Goal: Task Accomplishment & Management: Use online tool/utility

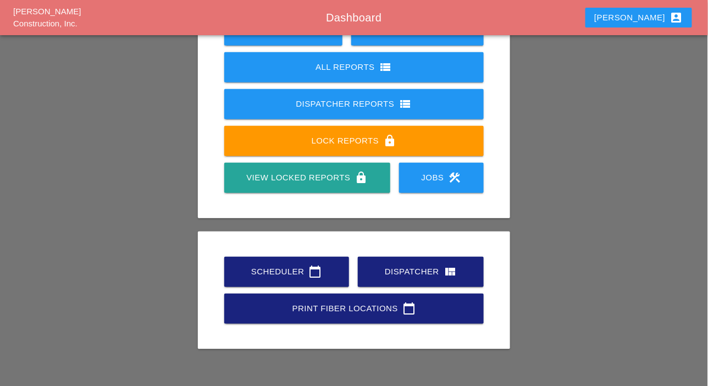
scroll to position [154, 0]
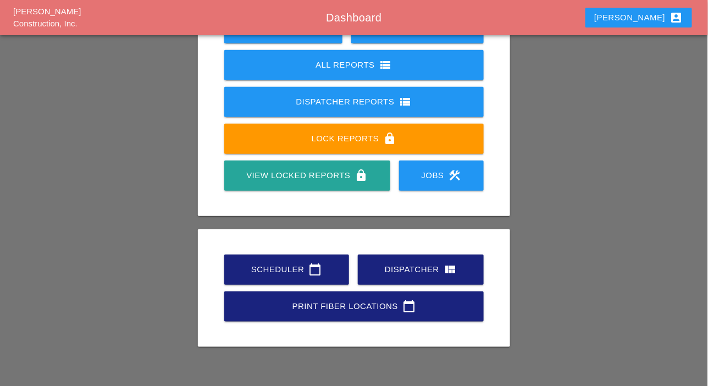
click at [302, 267] on div "Scheduler calendar_today" at bounding box center [287, 269] width 90 height 13
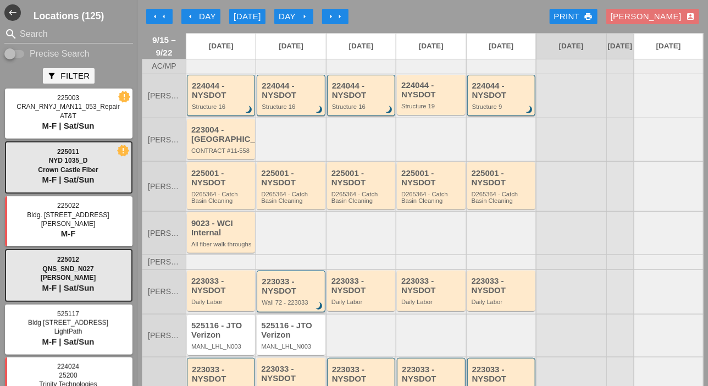
click at [291, 295] on div "223033 - NYSDOT" at bounding box center [292, 286] width 60 height 18
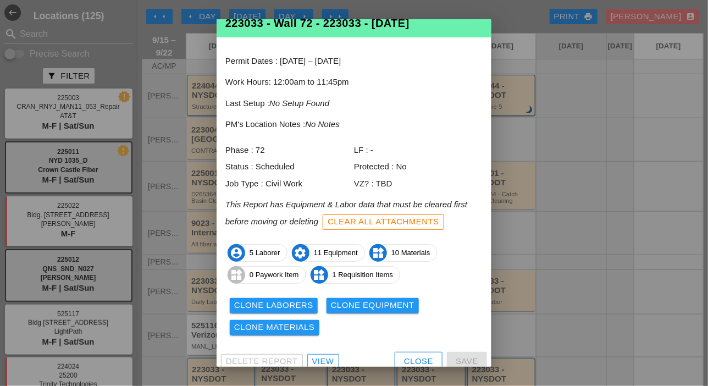
scroll to position [36, 0]
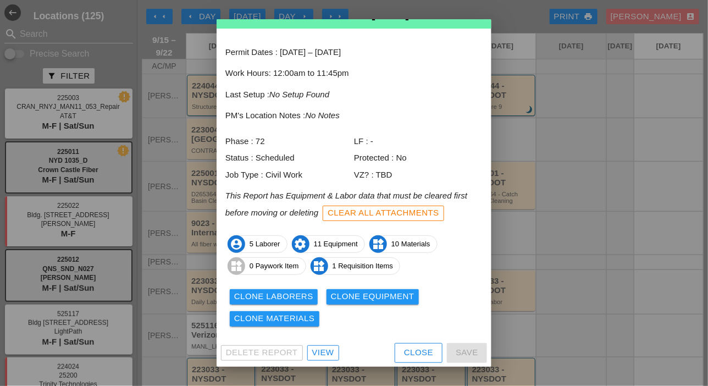
click at [329, 356] on div "View" at bounding box center [323, 352] width 22 height 13
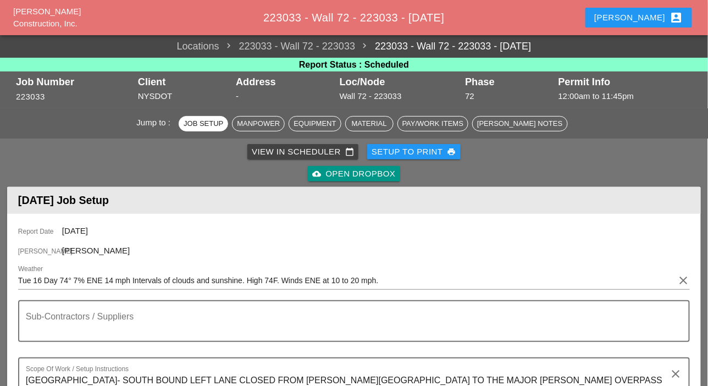
click at [473, 260] on div "Report Date [DATE] [PERSON_NAME] Weather Tue 16 Day 74° 7% ENE 14 mph Intervals…" at bounding box center [354, 392] width 694 height 356
click at [449, 249] on div "[PERSON_NAME]" at bounding box center [354, 252] width 672 height 14
click at [449, 248] on div "[PERSON_NAME]" at bounding box center [354, 252] width 672 height 14
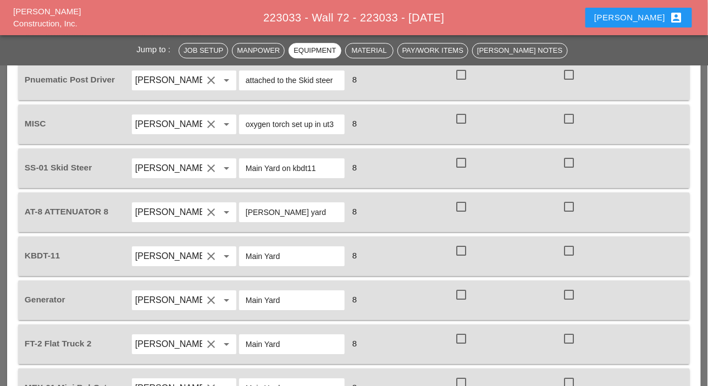
scroll to position [990, 0]
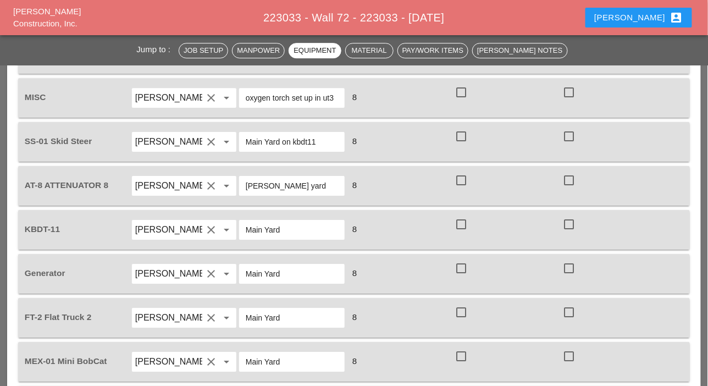
drag, startPoint x: 298, startPoint y: 183, endPoint x: 241, endPoint y: 171, distance: 57.8
click at [241, 171] on div "[PERSON_NAME] yard" at bounding box center [292, 185] width 108 height 31
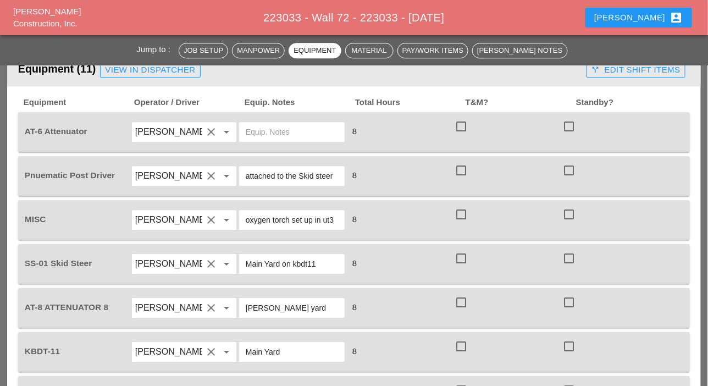
scroll to position [825, 0]
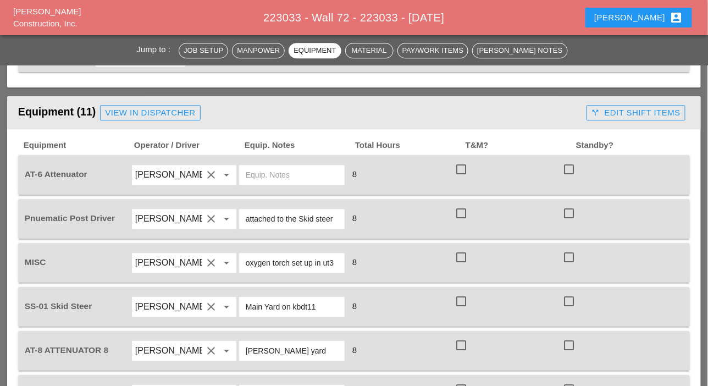
click at [273, 175] on input "text" at bounding box center [292, 175] width 92 height 18
paste input "[PERSON_NAME] yard"
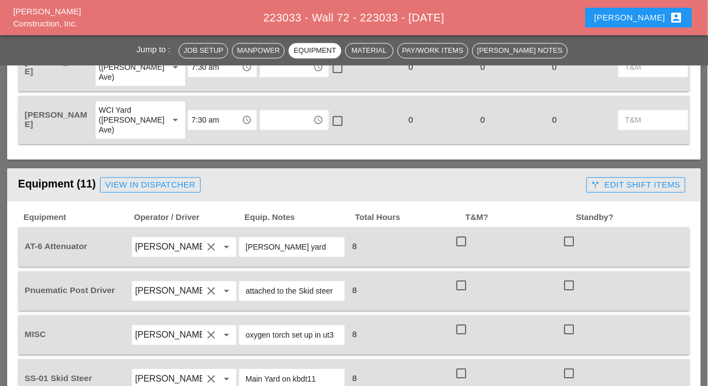
scroll to position [550, 0]
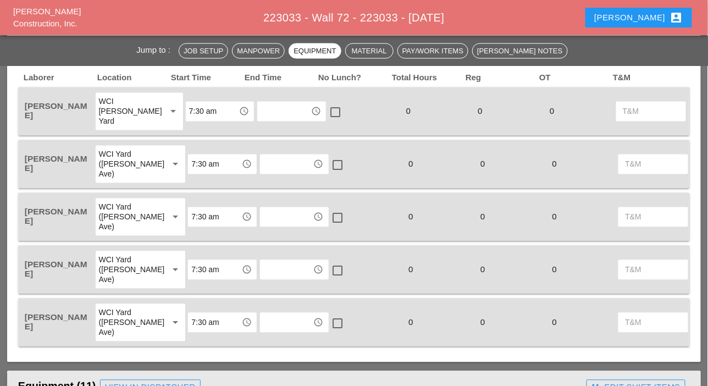
type input "[PERSON_NAME] yard"
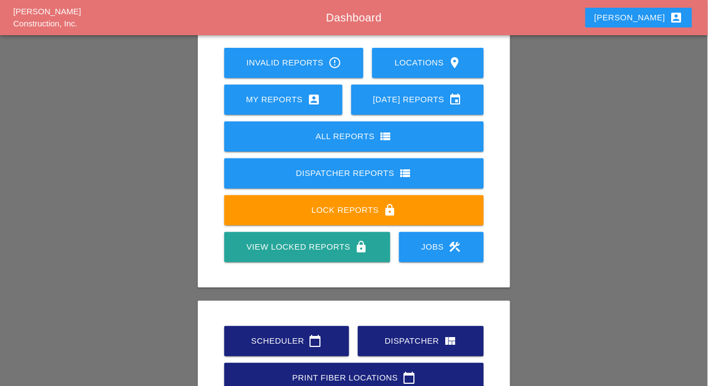
scroll to position [154, 0]
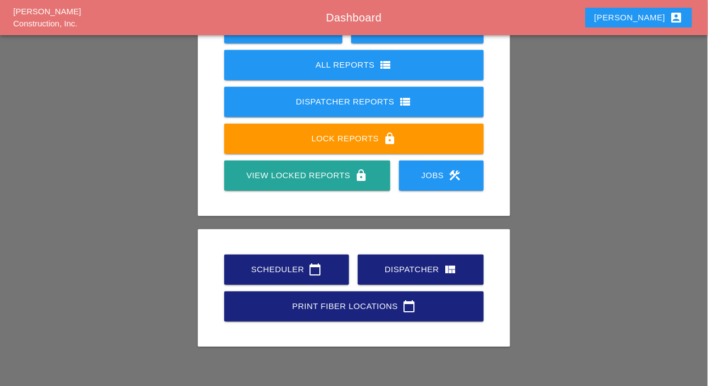
click at [289, 269] on div "Scheduler calendar_today" at bounding box center [287, 269] width 90 height 13
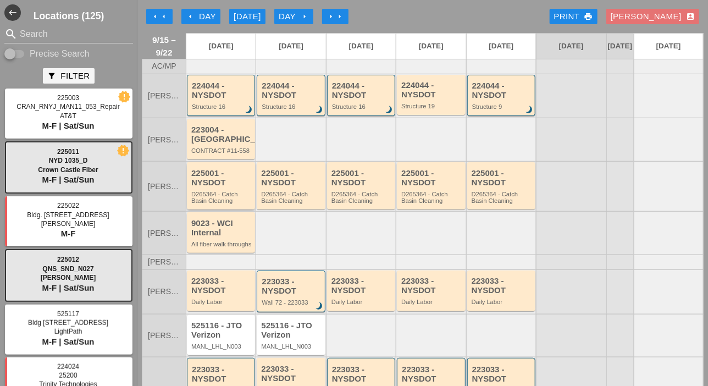
click at [220, 201] on div "D265364 - Catch Basin Cleaning" at bounding box center [221, 198] width 61 height 14
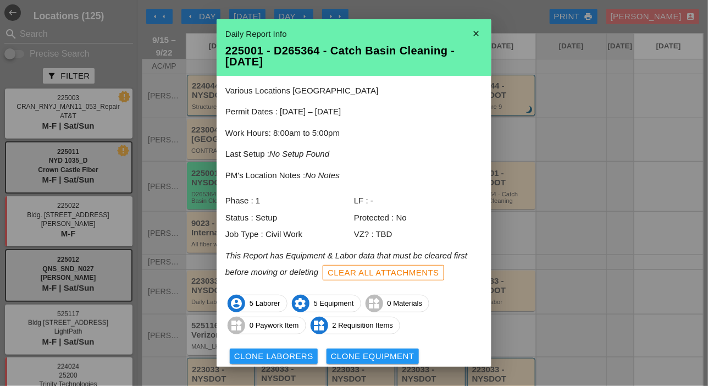
click at [559, 246] on div at bounding box center [354, 193] width 708 height 386
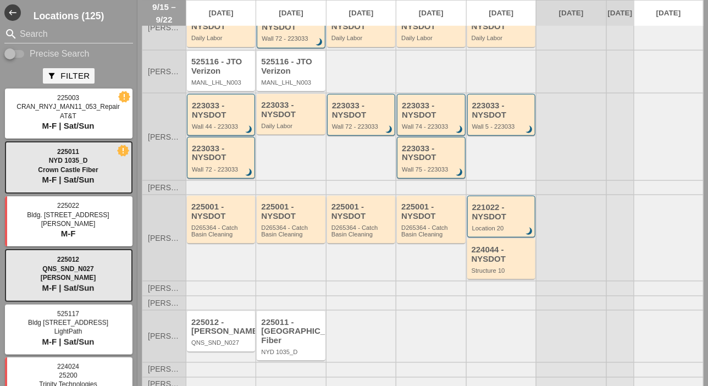
scroll to position [274, 0]
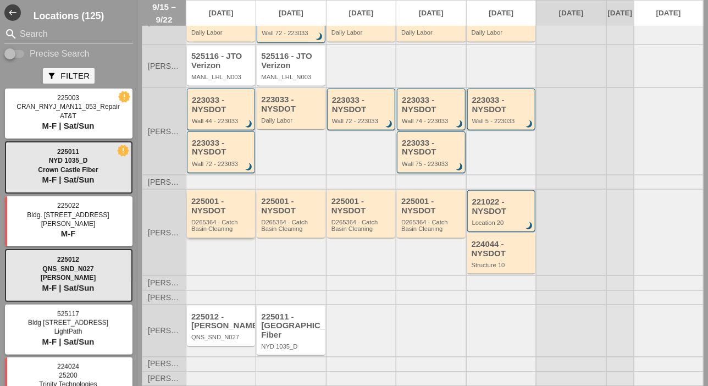
click at [223, 215] on div "225001 - NYSDOT" at bounding box center [221, 206] width 61 height 18
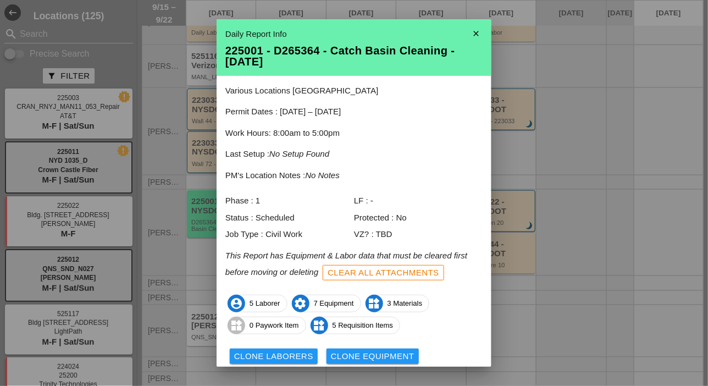
click at [572, 234] on div at bounding box center [354, 193] width 708 height 386
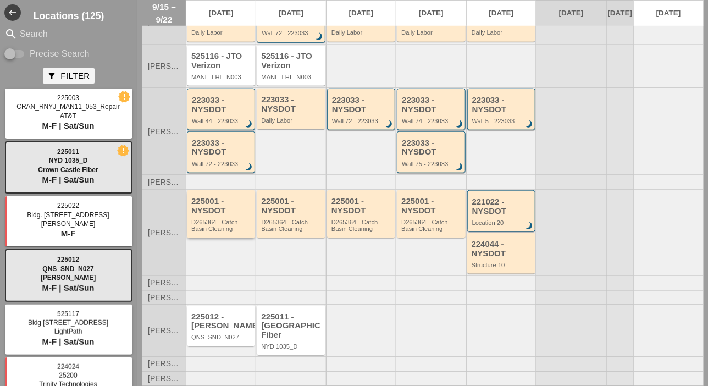
click at [226, 215] on div "225001 - NYSDOT" at bounding box center [221, 206] width 61 height 18
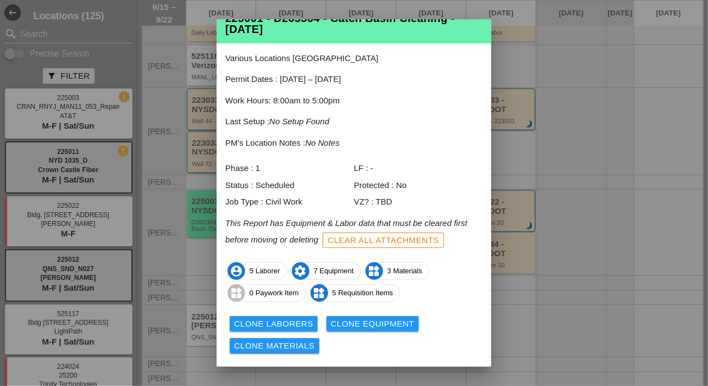
scroll to position [59, 0]
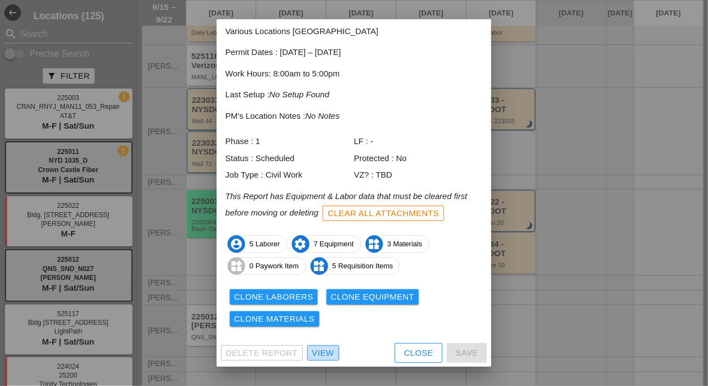
click at [324, 353] on div "View" at bounding box center [323, 353] width 22 height 13
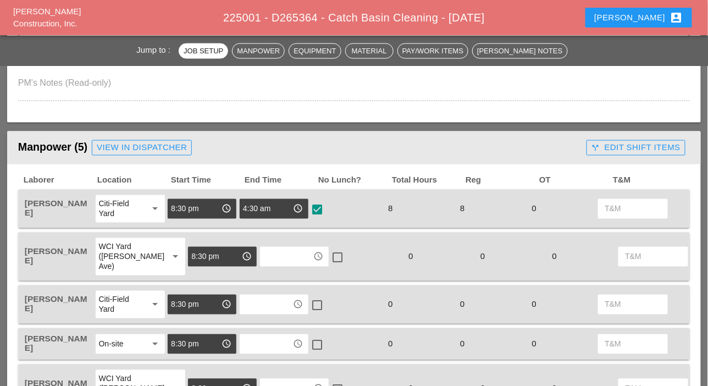
scroll to position [495, 0]
